Goal: Task Accomplishment & Management: Complete application form

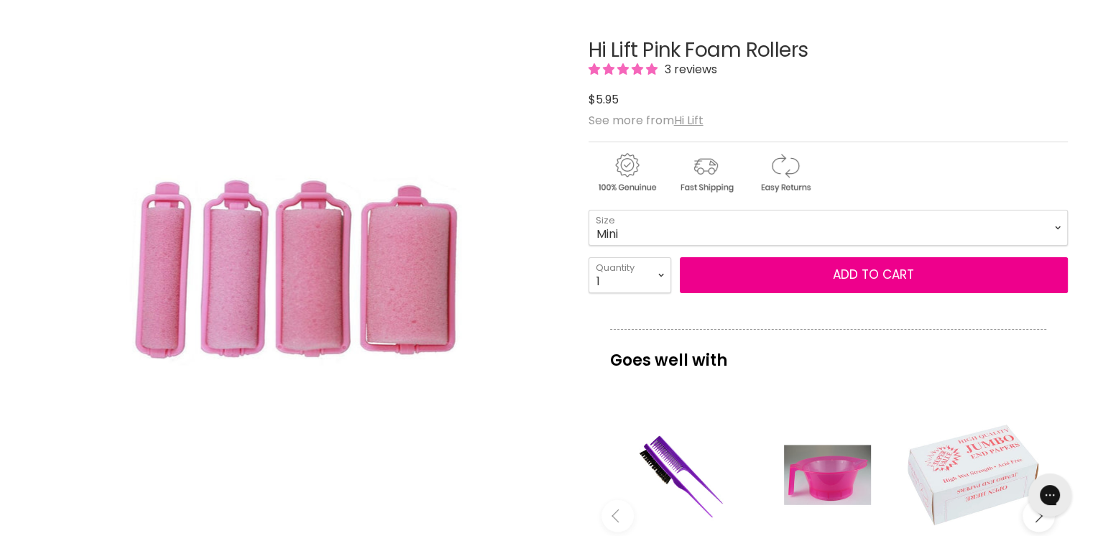
scroll to position [176, 0]
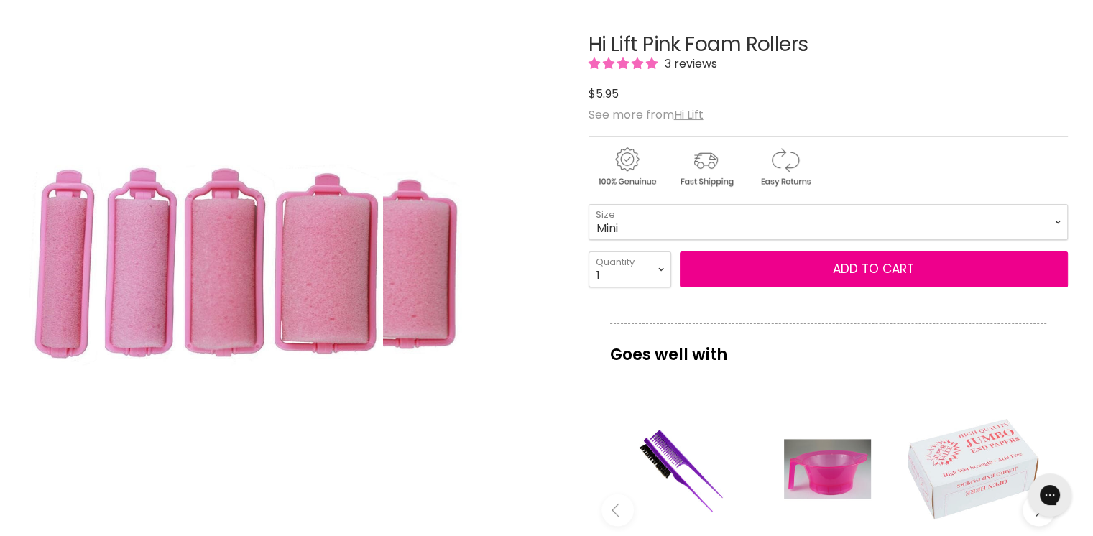
click at [335, 277] on img "Hi Lift Pink Foam Rollers image. Click or Scroll to Zoom." at bounding box center [204, 265] width 358 height 537
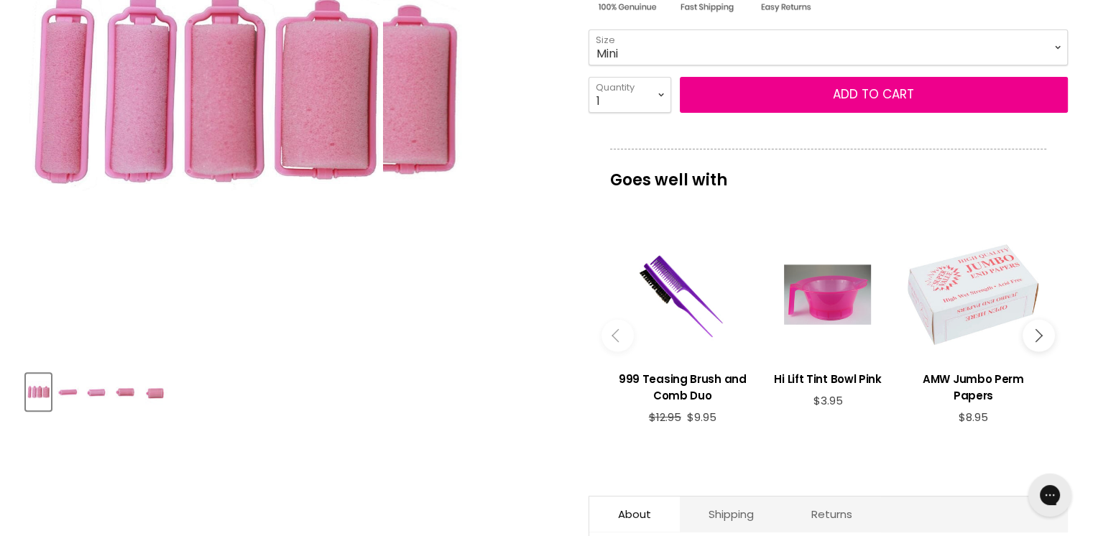
scroll to position [392, 0]
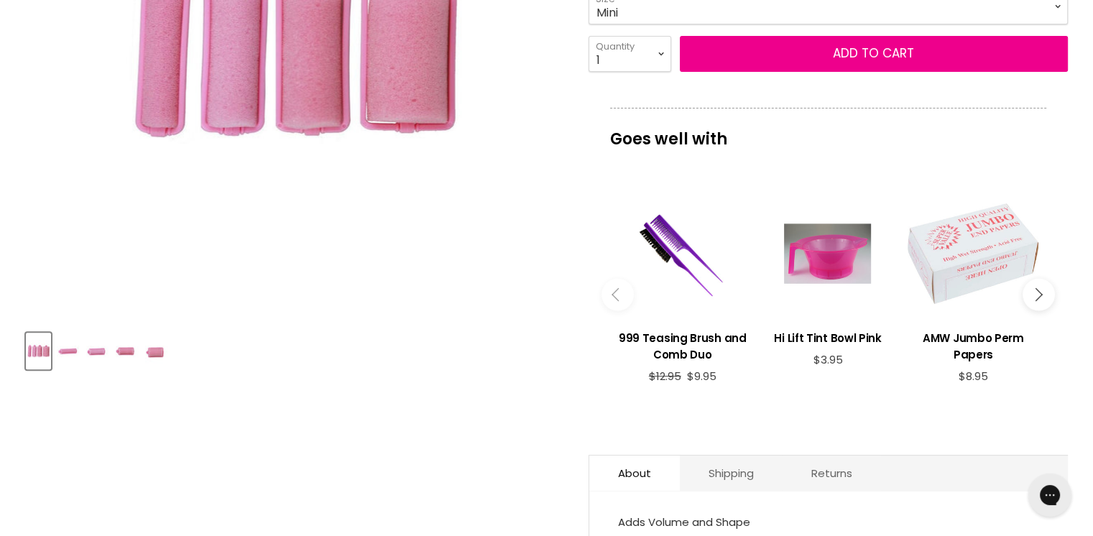
click at [126, 351] on img "Product thumbnails" at bounding box center [127, 351] width 22 height 34
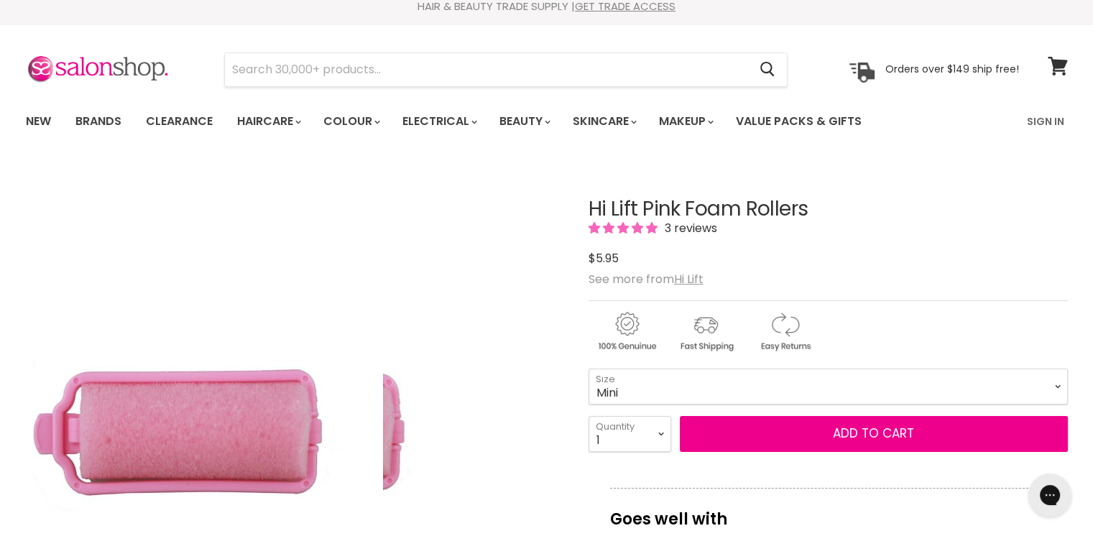
scroll to position [0, 0]
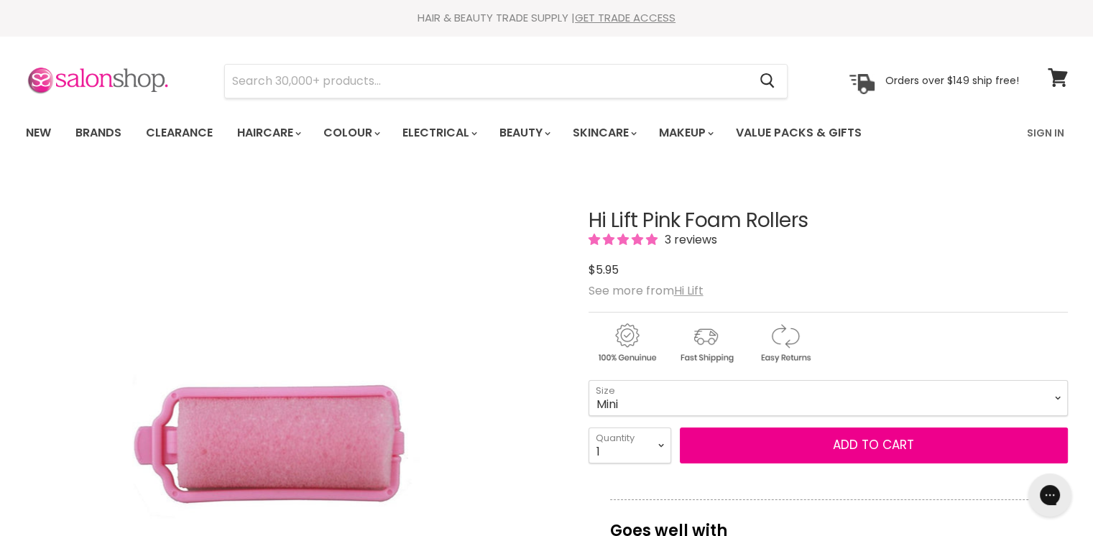
click at [137, 86] on img at bounding box center [98, 81] width 144 height 30
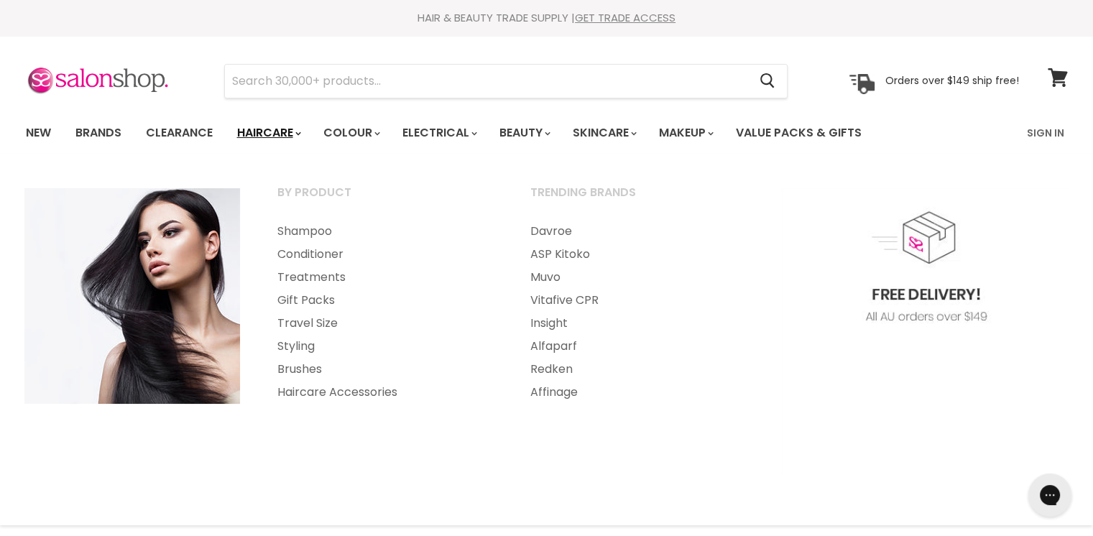
click at [269, 130] on link "Haircare" at bounding box center [267, 133] width 83 height 30
click at [268, 137] on link "Haircare" at bounding box center [267, 133] width 83 height 30
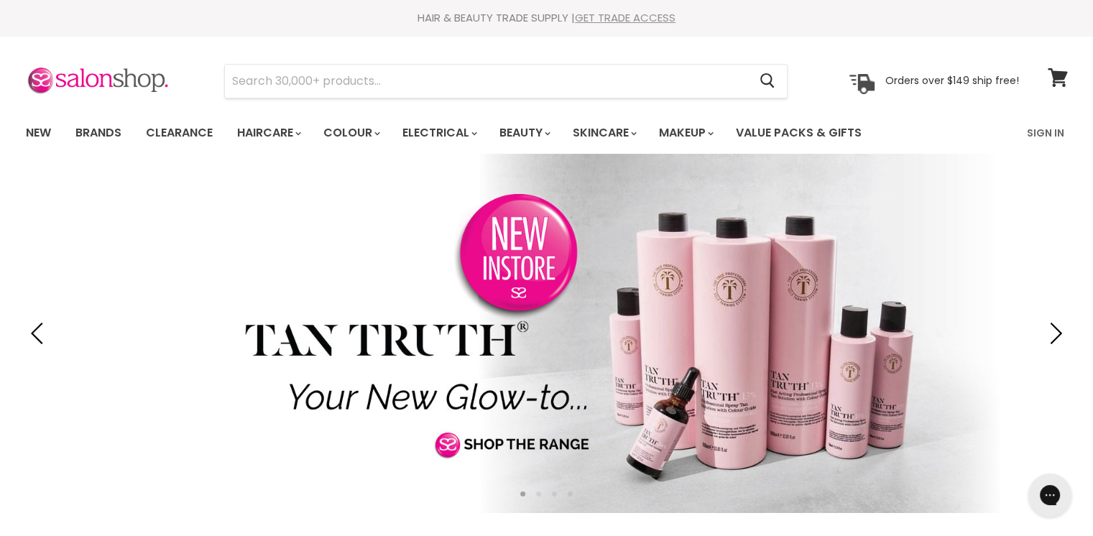
click at [612, 20] on link "GET TRADE ACCESS" at bounding box center [625, 17] width 101 height 15
